Goal: Task Accomplishment & Management: Complete application form

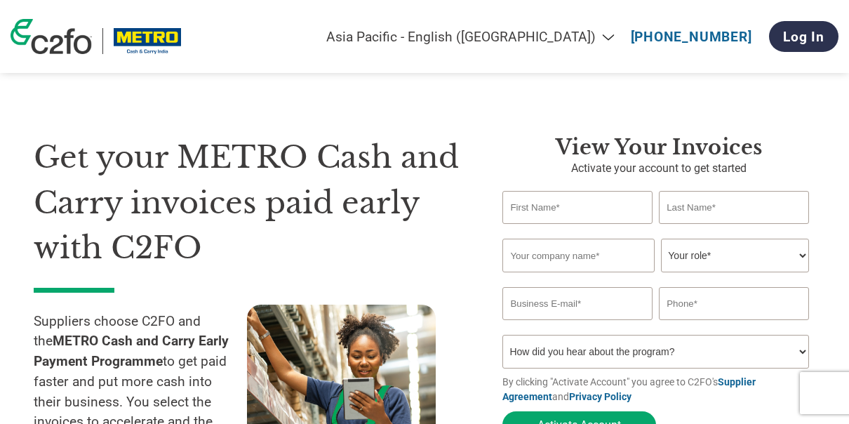
select select "en-IN"
type input "JAMBU"
type input "SONIGERA"
type input "J S DISTRIBUTORS"
type input "[EMAIL_ADDRESS][DOMAIN_NAME]"
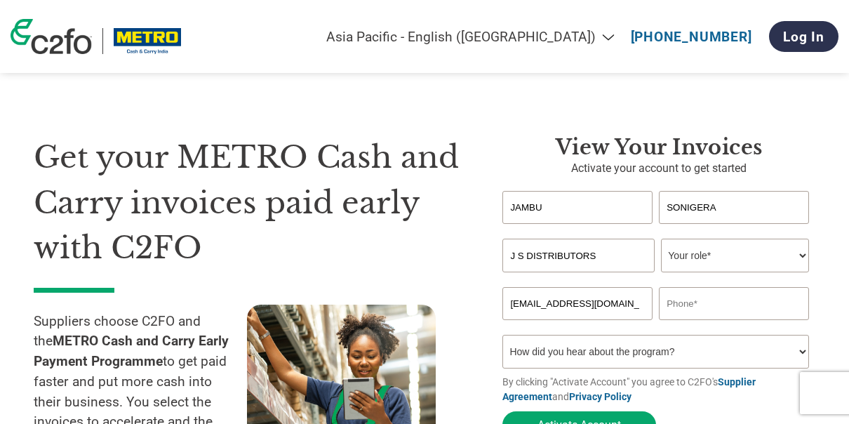
type input "09845446280"
click at [803, 257] on select "Your role* CFO Controller Credit Manager Finance Director Treasurer CEO Preside…" at bounding box center [735, 255] width 148 height 34
select select "OWNER_FOUNDER"
click at [661, 240] on select "Your role* CFO Controller Credit Manager Finance Director Treasurer CEO Preside…" at bounding box center [735, 255] width 148 height 34
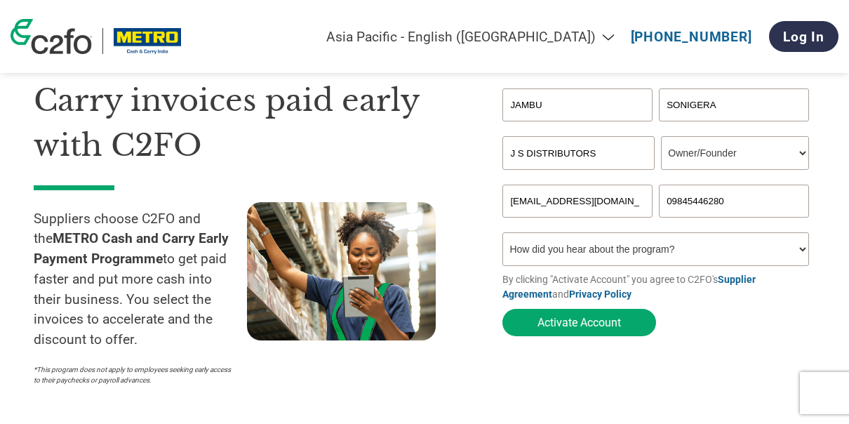
scroll to position [112, 0]
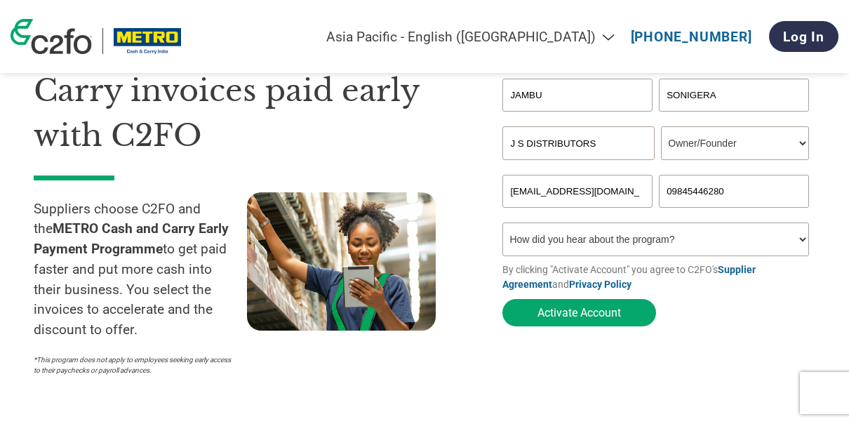
click at [800, 243] on select "How did you hear about the program? Received a letter Email Social Media Online…" at bounding box center [655, 239] width 306 height 34
select select "Email"
click at [502, 226] on select "How did you hear about the program? Received a letter Email Social Media Online…" at bounding box center [655, 239] width 306 height 34
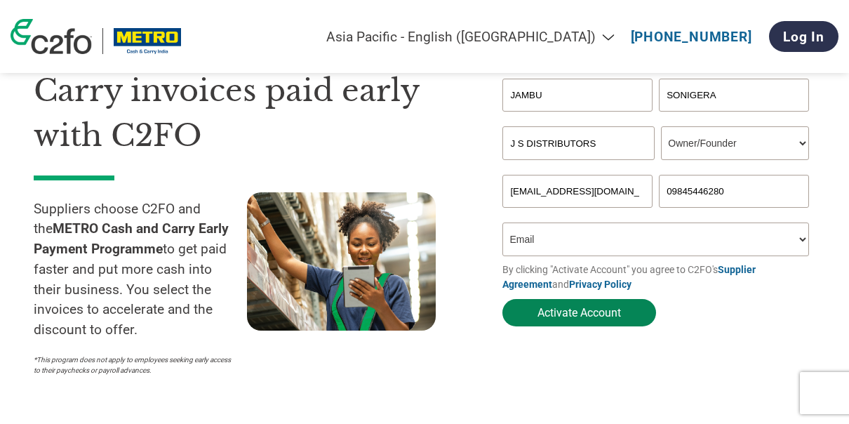
click at [574, 318] on button "Activate Account" at bounding box center [579, 312] width 154 height 27
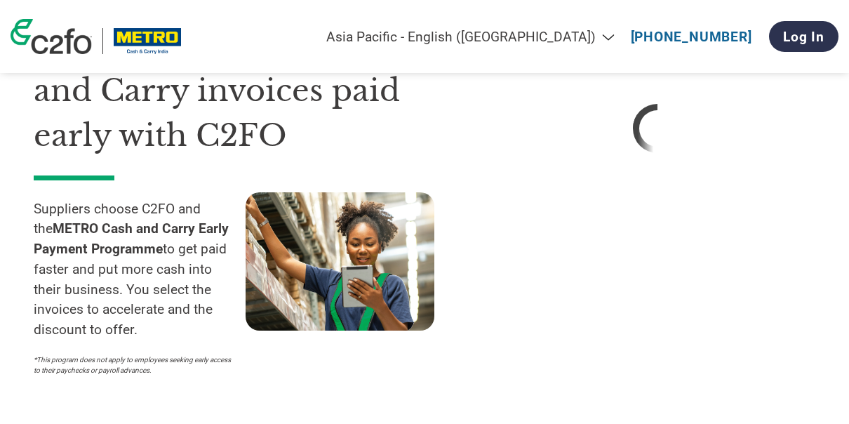
select select "en-IN"
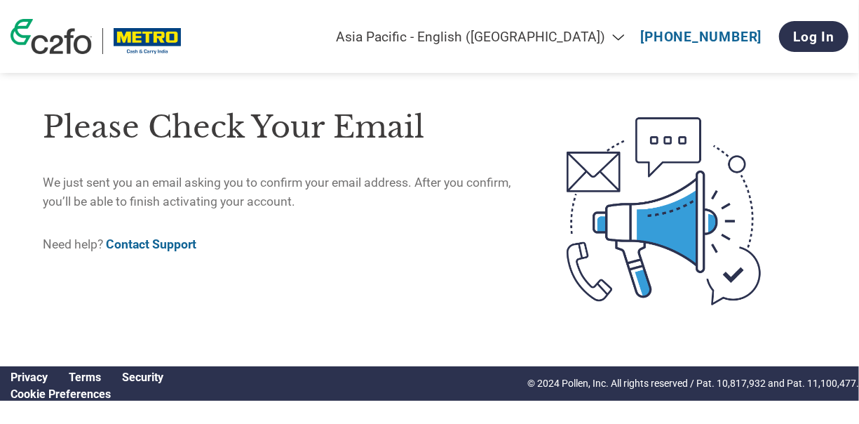
click at [134, 243] on link "Contact Support" at bounding box center [151, 244] width 90 height 14
click at [824, 34] on link "Log In" at bounding box center [813, 36] width 69 height 31
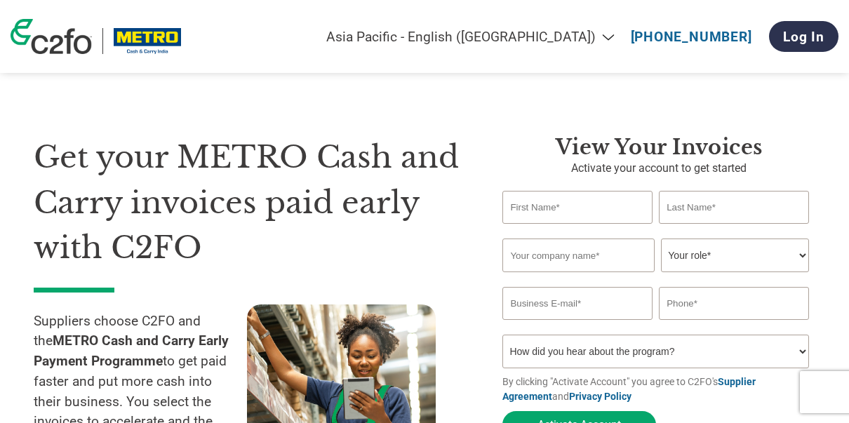
select select "en-IN"
type input "JAMBU"
type input "SONIGERA"
type input "J S DISTRIBUTORS"
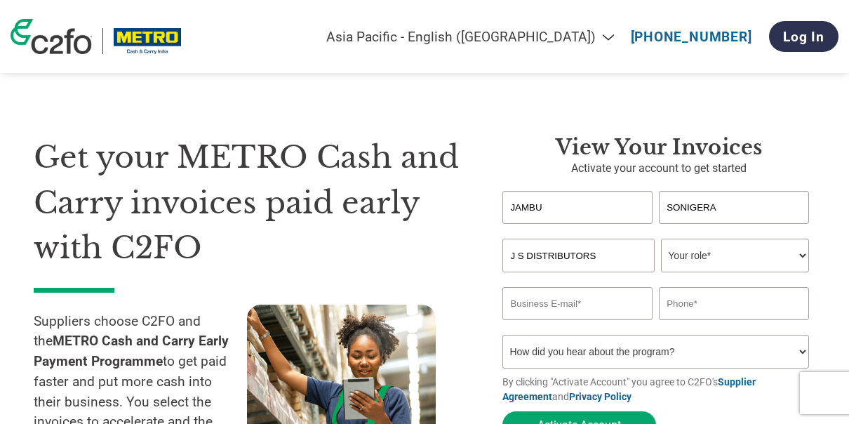
type input "[EMAIL_ADDRESS][DOMAIN_NAME]"
type input "09845446280"
click at [800, 257] on select "Your role* CFO Controller Credit Manager Finance Director Treasurer CEO Preside…" at bounding box center [735, 255] width 148 height 34
select select "OWNER_FOUNDER"
click at [661, 240] on select "Your role* CFO Controller Credit Manager Finance Director Treasurer CEO Preside…" at bounding box center [735, 255] width 148 height 34
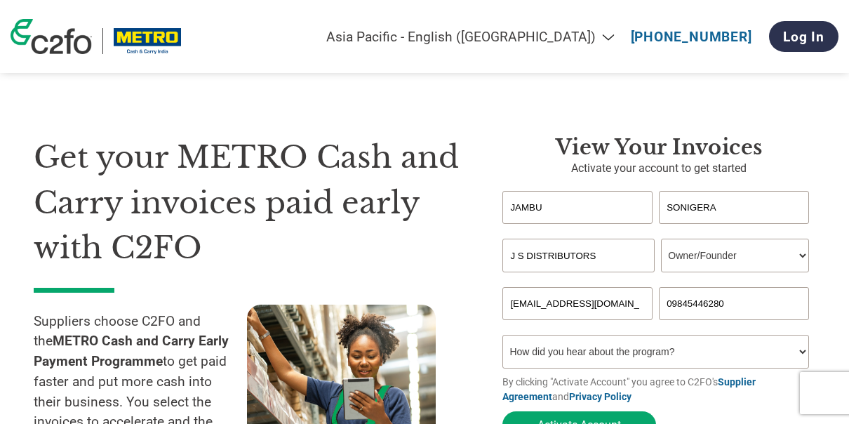
click at [537, 355] on select "How did you hear about the program? Received a letter Email Social Media Online…" at bounding box center [655, 352] width 306 height 34
select select "Email"
click at [502, 338] on select "How did you hear about the program? Received a letter Email Social Media Online…" at bounding box center [655, 352] width 306 height 34
click at [640, 306] on input "[EMAIL_ADDRESS][DOMAIN_NAME]" at bounding box center [577, 303] width 150 height 33
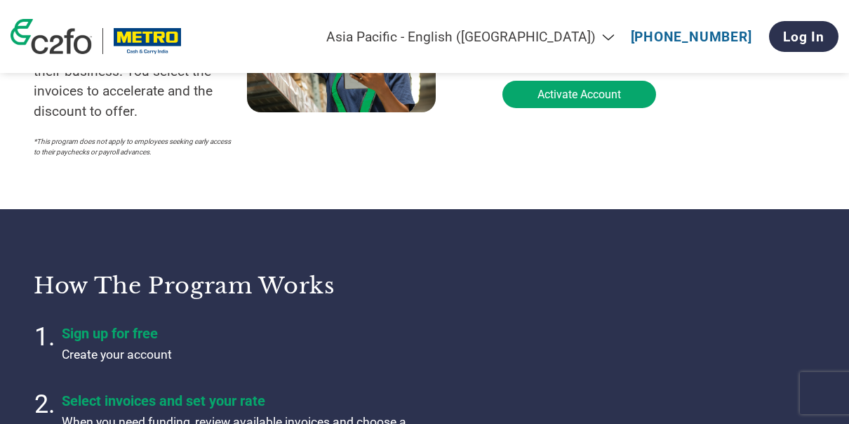
scroll to position [370, 0]
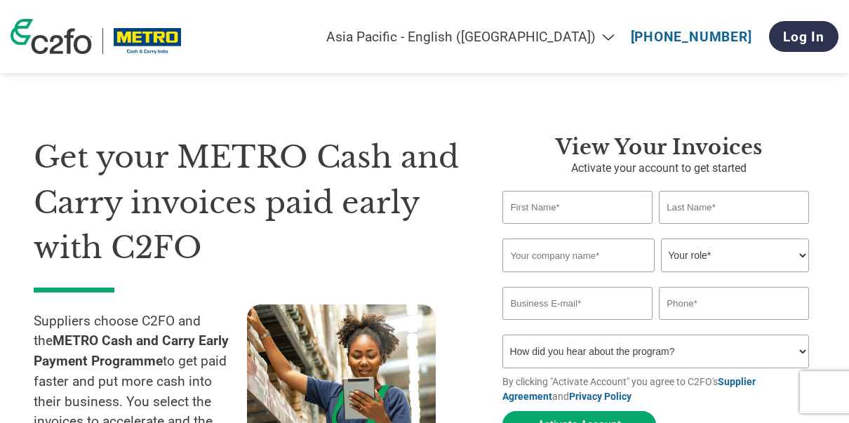
select select "en-IN"
click at [624, 198] on input "text" at bounding box center [577, 207] width 150 height 33
type input "JAMBU"
type input "SONIGERA"
type input "J S DISTRIBUTORS"
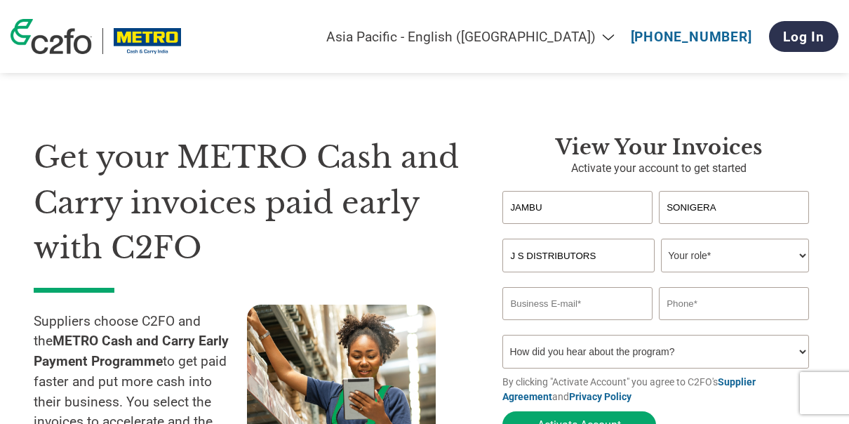
type input "[EMAIL_ADDRESS][DOMAIN_NAME]"
type input "09845446280"
click at [804, 255] on select "Your role* CFO Controller Credit Manager Finance Director Treasurer CEO Preside…" at bounding box center [735, 255] width 148 height 34
select select "OWNER_FOUNDER"
click at [661, 240] on select "Your role* CFO Controller Credit Manager Finance Director Treasurer CEO Preside…" at bounding box center [735, 255] width 148 height 34
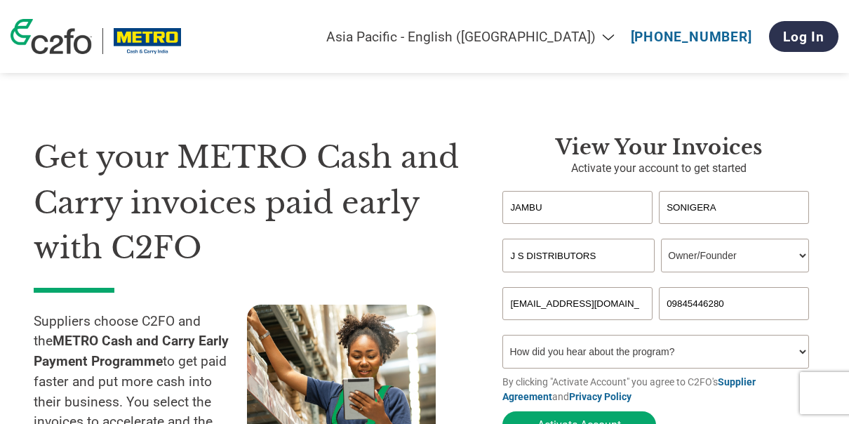
click at [608, 345] on select "How did you hear about the program? Received a letter Email Social Media Online…" at bounding box center [655, 352] width 306 height 34
select select "Email"
click at [502, 338] on select "How did you hear about the program? Received a letter Email Social Media Online…" at bounding box center [655, 352] width 306 height 34
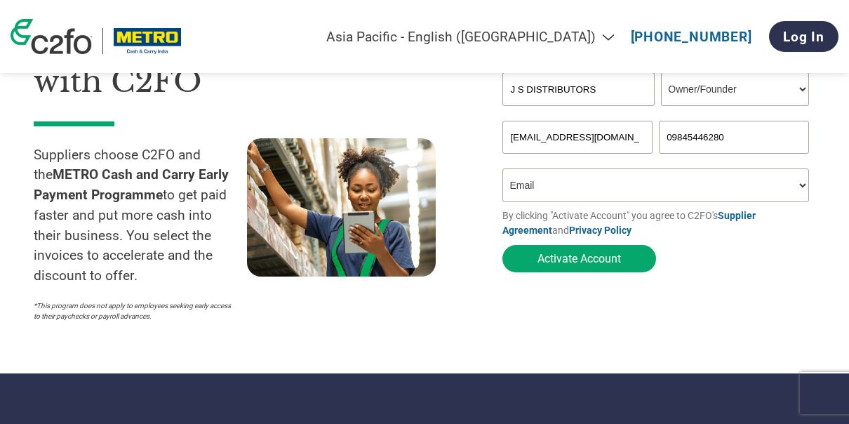
scroll to position [174, 0]
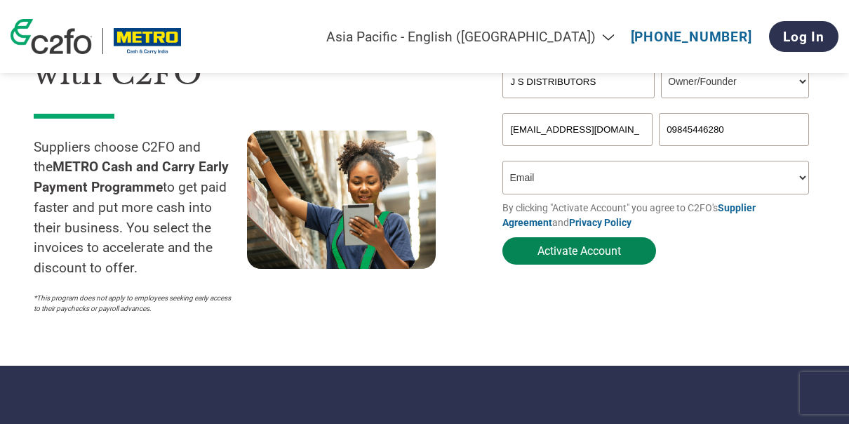
click at [551, 257] on button "Activate Account" at bounding box center [579, 250] width 154 height 27
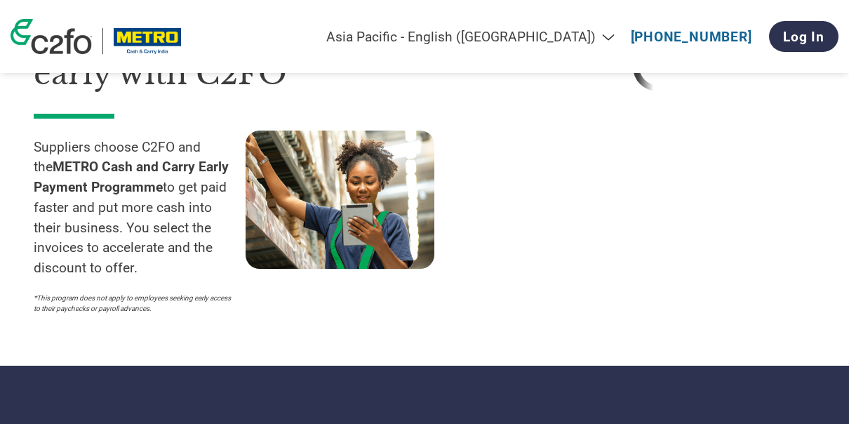
select select "en-IN"
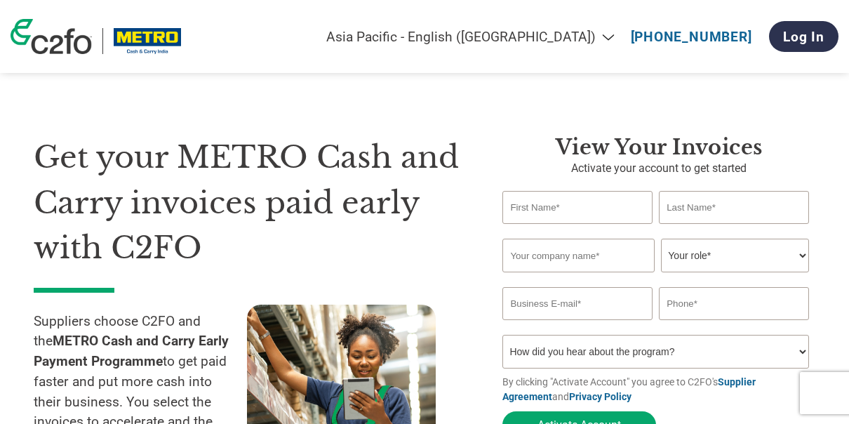
select select "en-IN"
type input "JAMBU"
type input "SONIGERA"
type input "J S DISTRIBUTORS"
type input "[EMAIL_ADDRESS][DOMAIN_NAME]"
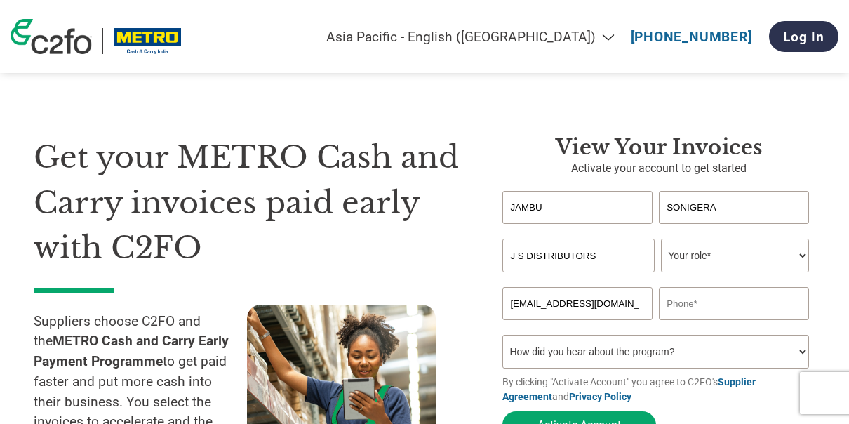
type input "09845446280"
click at [802, 255] on select "Your role* CFO Controller Credit Manager Finance Director Treasurer CEO Preside…" at bounding box center [735, 255] width 148 height 34
click at [661, 240] on select "Your role* CFO Controller Credit Manager Finance Director Treasurer CEO Preside…" at bounding box center [735, 255] width 148 height 34
click at [802, 256] on select "Your role* CFO Controller Credit Manager Finance Director Treasurer CEO Preside…" at bounding box center [735, 255] width 148 height 34
select select "ACCOUNTING"
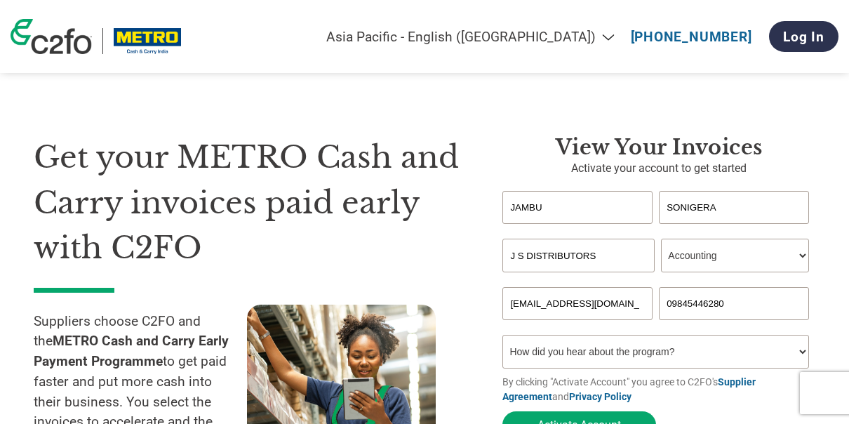
click at [661, 240] on select "Your role* CFO Controller Credit Manager Finance Director Treasurer CEO Preside…" at bounding box center [735, 255] width 148 height 34
click at [643, 305] on input "[EMAIL_ADDRESS][DOMAIN_NAME]" at bounding box center [577, 303] width 150 height 33
click at [638, 300] on input "[EMAIL_ADDRESS][DOMAIN_NAME]" at bounding box center [577, 303] width 150 height 33
type input "."
type input "[EMAIL_ADDRESS][DOMAIN_NAME]"
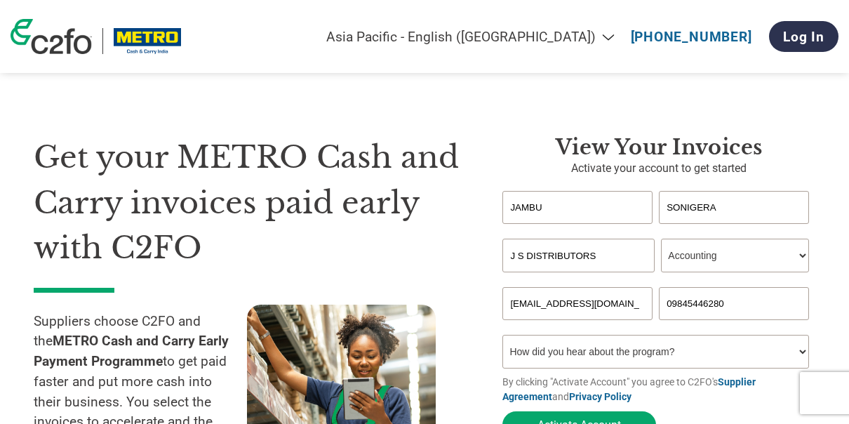
click at [789, 302] on input "09845446280" at bounding box center [734, 303] width 150 height 33
type input "0"
type input "09740329137"
click at [799, 356] on select "How did you hear about the program? Received a letter Email Social Media Online…" at bounding box center [655, 352] width 306 height 34
select select "Email"
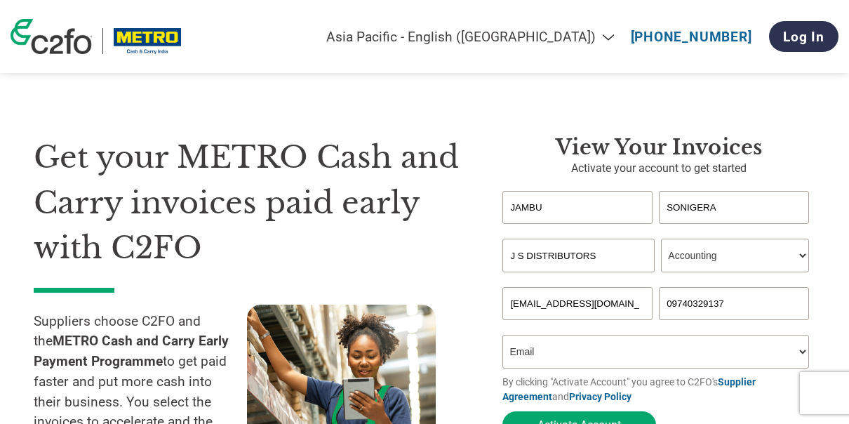
click at [502, 338] on select "How did you hear about the program? Received a letter Email Social Media Online…" at bounding box center [655, 352] width 306 height 34
click at [628, 208] on input "JAMBU" at bounding box center [577, 207] width 150 height 33
type input "J"
type input "jayanthi"
click at [753, 205] on input "SONIGERA" at bounding box center [734, 207] width 150 height 33
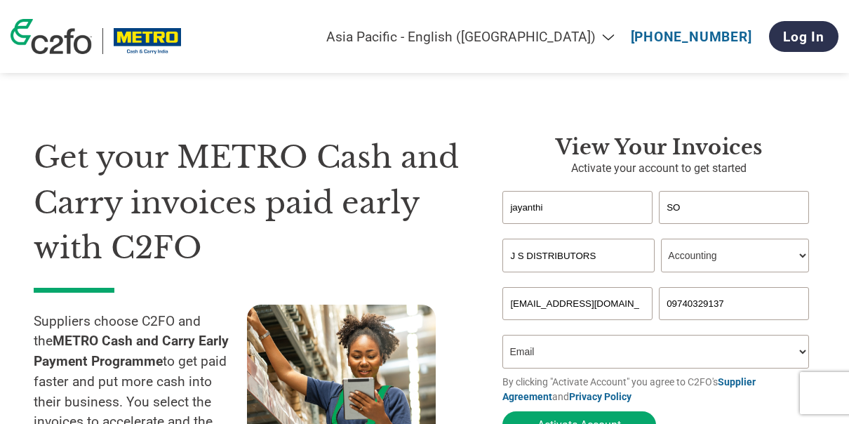
type input "S"
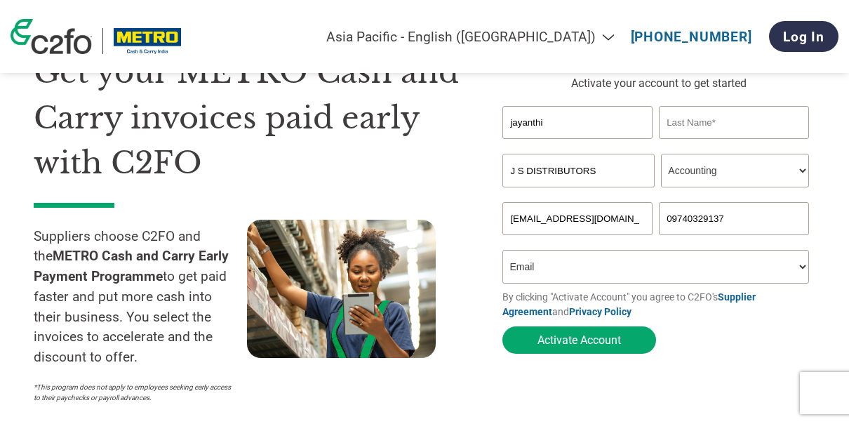
scroll to position [123, 0]
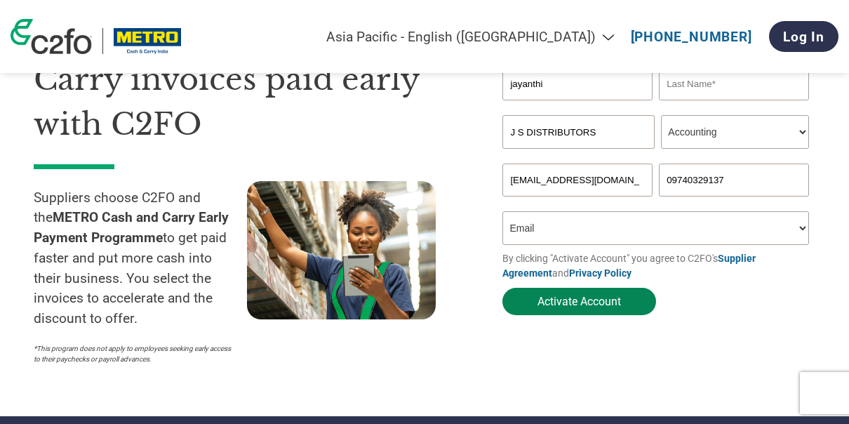
click at [578, 304] on button "Activate Account" at bounding box center [579, 301] width 154 height 27
click at [722, 82] on input "text" at bounding box center [734, 83] width 150 height 33
type input "s"
click at [544, 311] on button "Activate Account" at bounding box center [579, 301] width 154 height 27
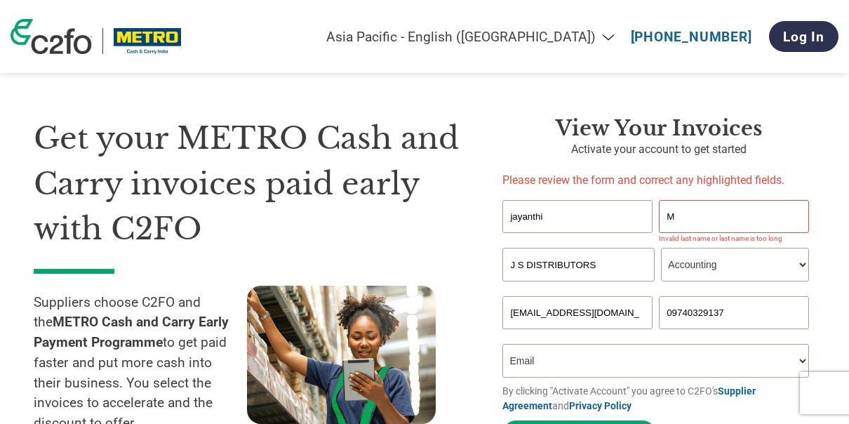
scroll to position [77, 0]
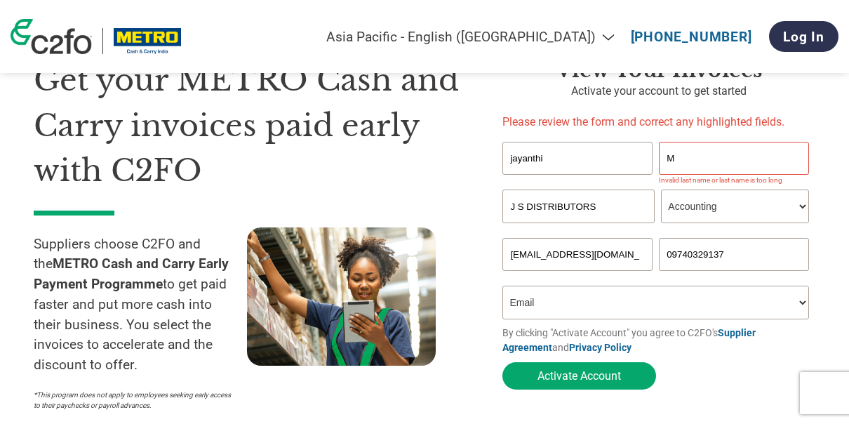
click at [709, 152] on input "M" at bounding box center [734, 158] width 150 height 33
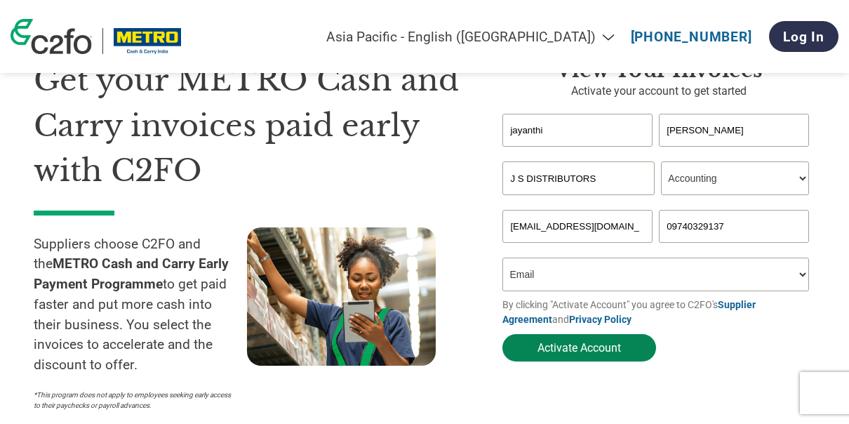
type input "[PERSON_NAME]"
click at [565, 345] on button "Activate Account" at bounding box center [579, 347] width 154 height 27
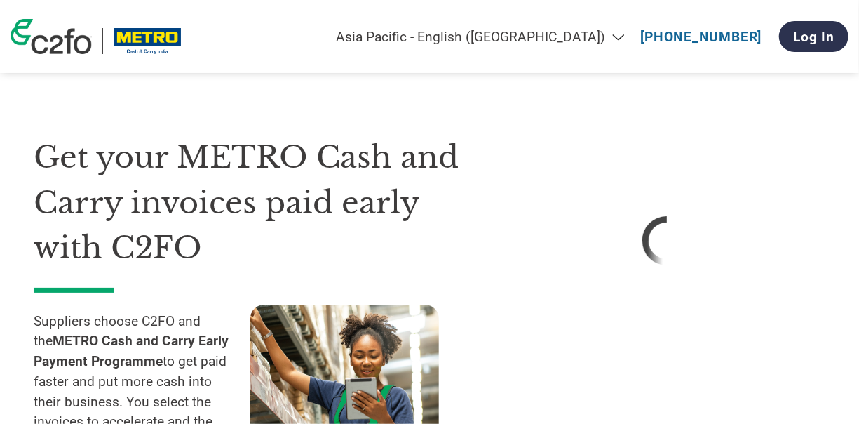
select select "en-IN"
